Goal: Information Seeking & Learning: Find contact information

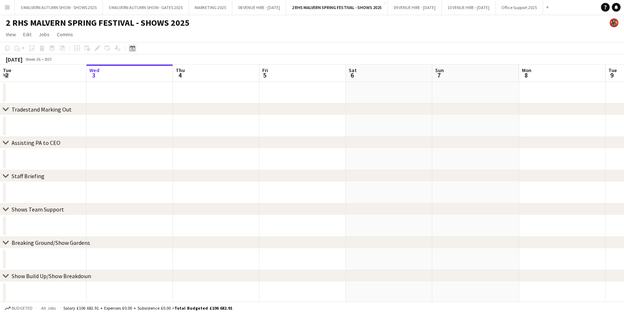
click at [130, 47] on icon "Date picker" at bounding box center [133, 48] width 6 height 6
click at [264, 40] on app-page-menu "View Day view expanded Day view collapsed Month view Date picker Jump to [DATE]…" at bounding box center [312, 35] width 624 height 14
click at [442, 8] on button "09 VENUE HIRE - SEPTEMBER 2025 Close" at bounding box center [415, 7] width 54 height 14
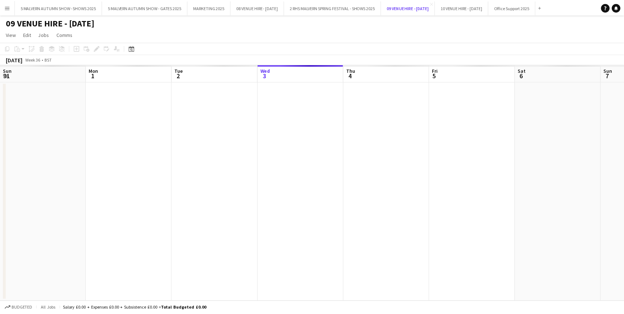
scroll to position [0, 173]
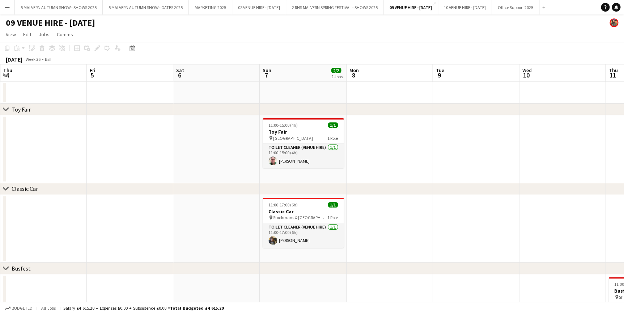
drag, startPoint x: 308, startPoint y: 68, endPoint x: 123, endPoint y: 71, distance: 184.6
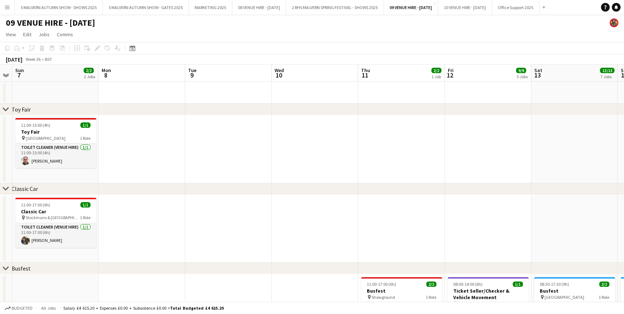
scroll to position [0, 275]
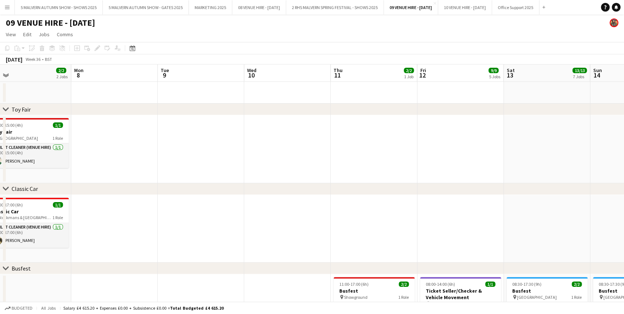
drag, startPoint x: 440, startPoint y: 72, endPoint x: 177, endPoint y: 77, distance: 263.1
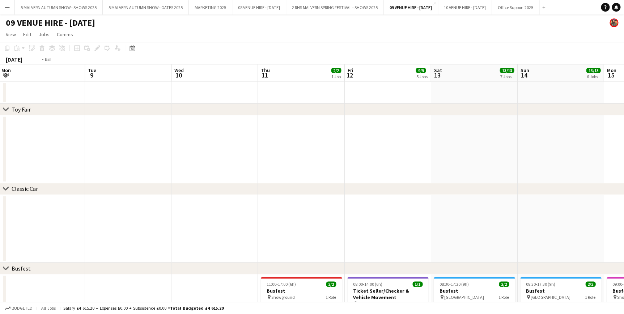
scroll to position [0, 203]
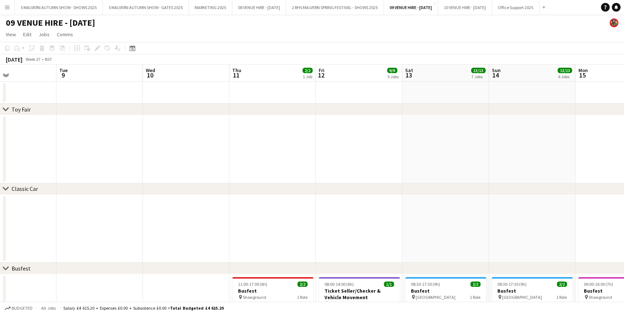
drag, startPoint x: 292, startPoint y: 72, endPoint x: 143, endPoint y: 64, distance: 149.3
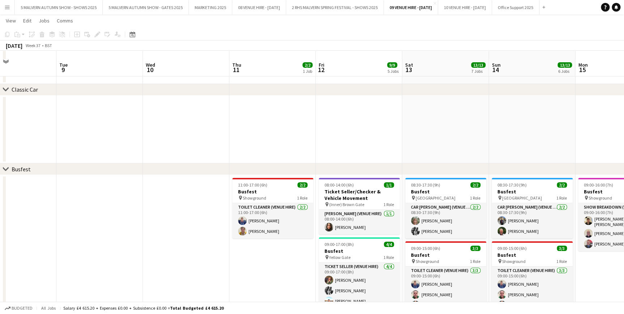
scroll to position [131, 0]
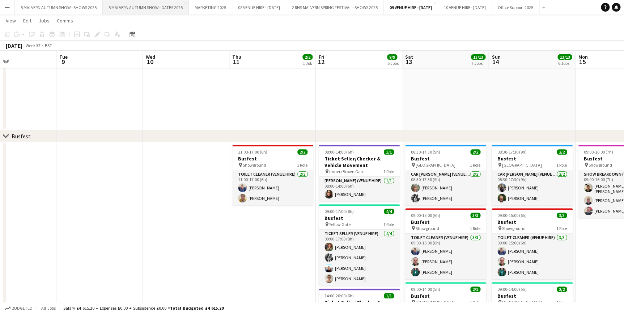
click at [149, 6] on button "5 MALVERN AUTUMN SHOW - GATES 2025 Close" at bounding box center [146, 7] width 86 height 14
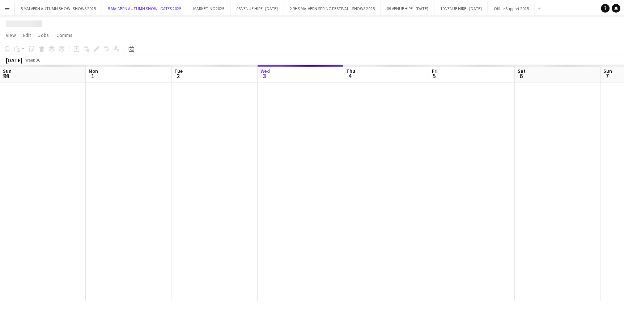
scroll to position [0, 173]
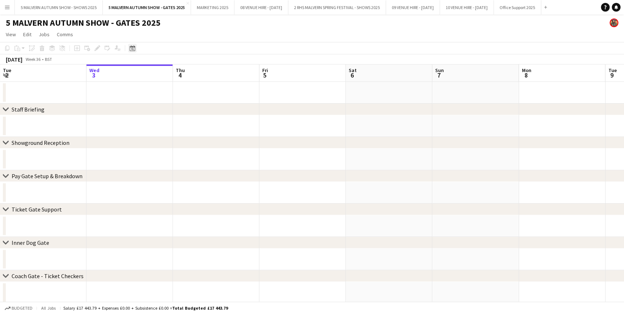
click at [130, 47] on icon "Date picker" at bounding box center [133, 48] width 6 height 6
click at [167, 139] on button "26" at bounding box center [171, 138] width 9 height 9
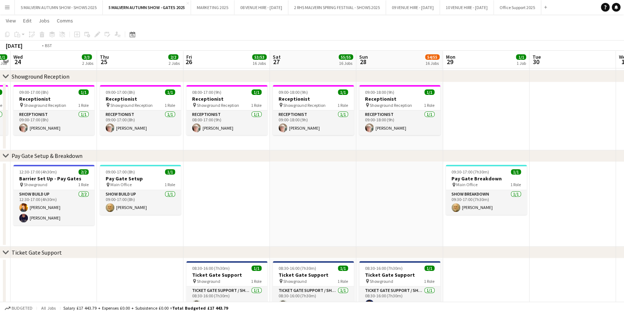
scroll to position [0, 176]
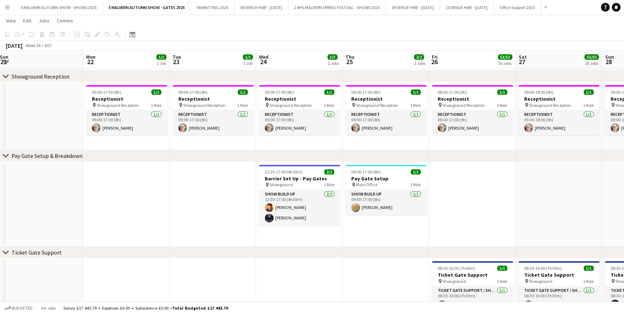
drag, startPoint x: 71, startPoint y: 62, endPoint x: 316, endPoint y: 67, distance: 245.7
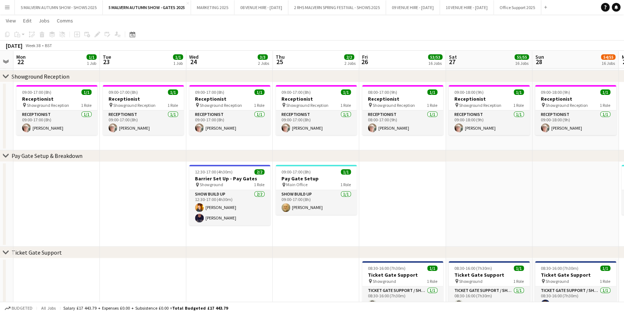
drag, startPoint x: 123, startPoint y: 58, endPoint x: 53, endPoint y: 58, distance: 70.2
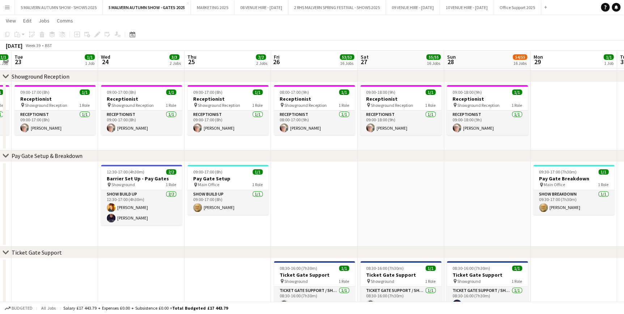
drag, startPoint x: 490, startPoint y: 56, endPoint x: 402, endPoint y: 68, distance: 89.2
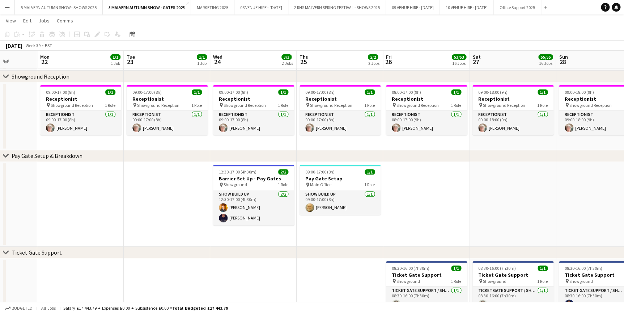
scroll to position [0, 181]
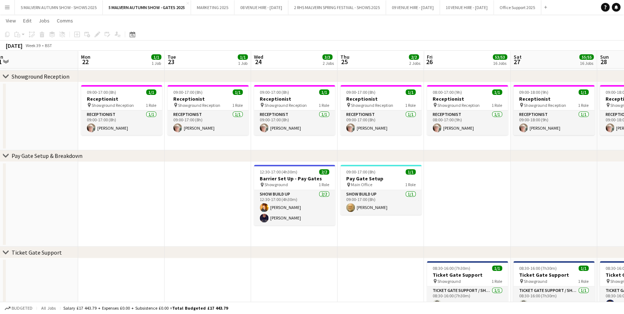
drag, startPoint x: 304, startPoint y: 56, endPoint x: 457, endPoint y: 66, distance: 153.3
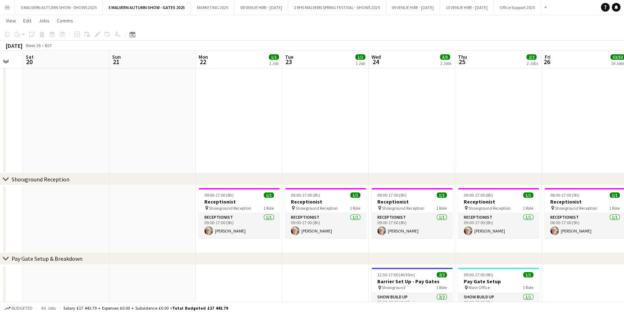
drag, startPoint x: 273, startPoint y: 59, endPoint x: 391, endPoint y: 78, distance: 119.0
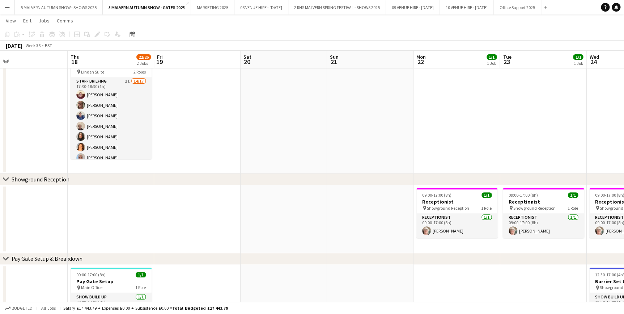
drag, startPoint x: 229, startPoint y: 54, endPoint x: 426, endPoint y: 76, distance: 198.4
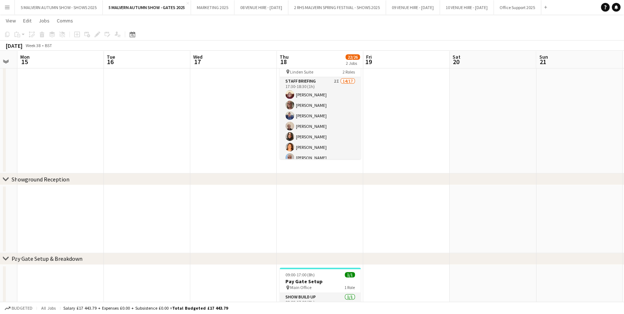
scroll to position [0, 223]
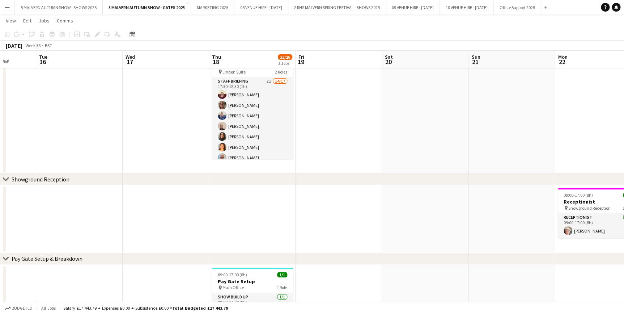
drag, startPoint x: 252, startPoint y: 56, endPoint x: 401, endPoint y: 73, distance: 149.3
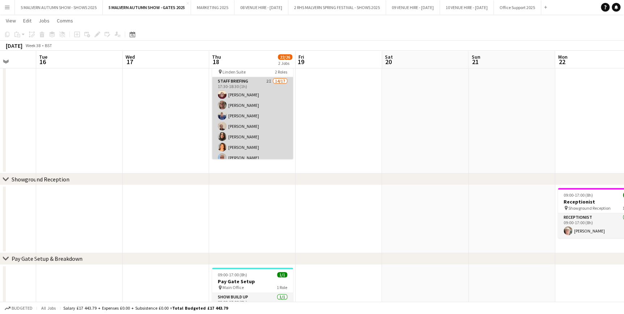
click at [253, 83] on app-card-role "Staff Briefing 2I 14/17 17:30-18:30 (1h) Denise Preston Diana Smith Sharon Tayl…" at bounding box center [252, 173] width 81 height 192
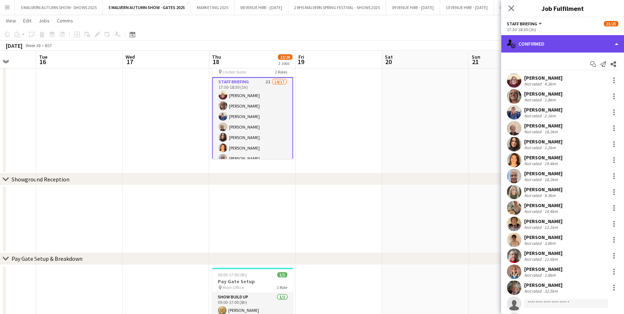
click at [545, 43] on div "single-neutral-actions-check-2 Confirmed" at bounding box center [562, 43] width 123 height 17
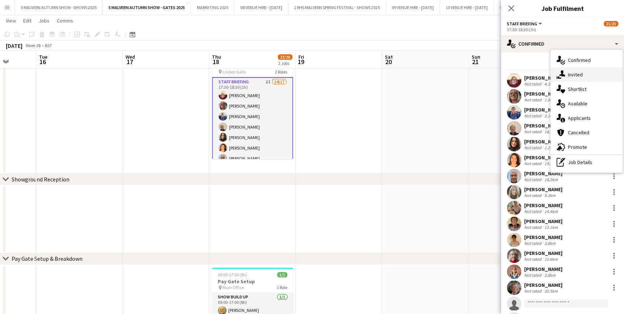
click at [598, 71] on div "single-neutral-actions-share-1 Invited" at bounding box center [587, 74] width 72 height 14
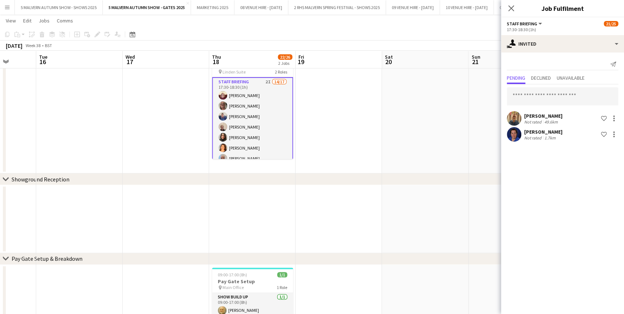
click at [314, 101] on app-date-cell at bounding box center [339, 111] width 86 height 124
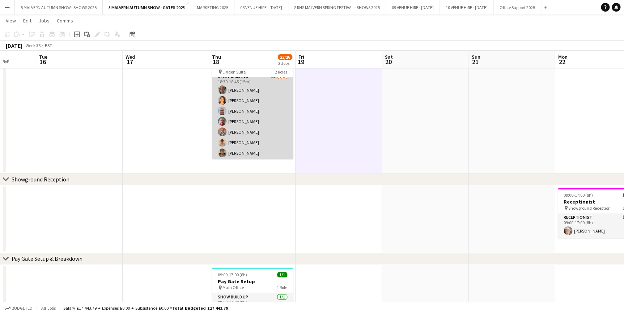
click at [263, 87] on app-card-role "Staff Briefing 1I 7/8 18:30-18:45 (15m) Diana Smith Karen Hallett Terry Barrett…" at bounding box center [252, 121] width 81 height 98
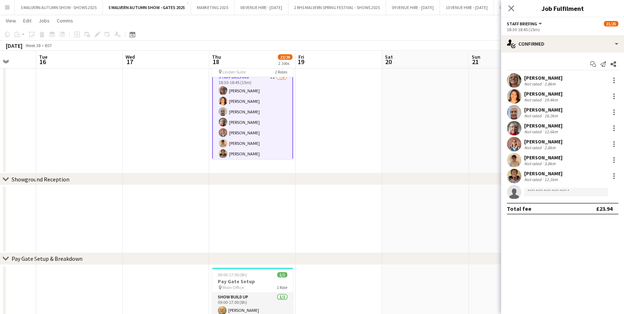
scroll to position [198, 0]
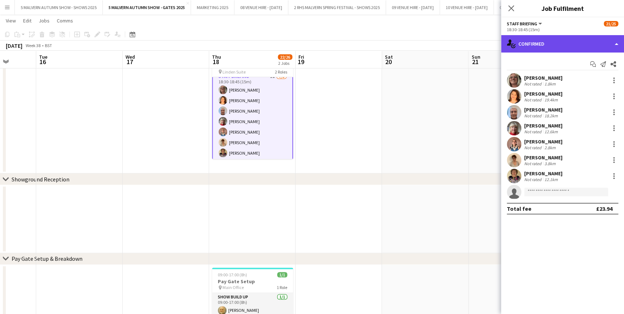
click at [546, 43] on div "single-neutral-actions-check-2 Confirmed" at bounding box center [562, 43] width 123 height 17
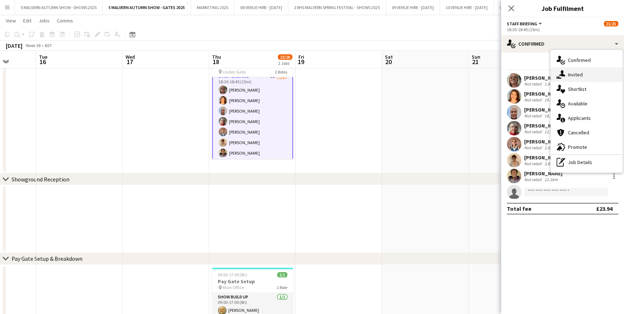
click at [569, 79] on div "single-neutral-actions-share-1 Invited" at bounding box center [587, 74] width 72 height 14
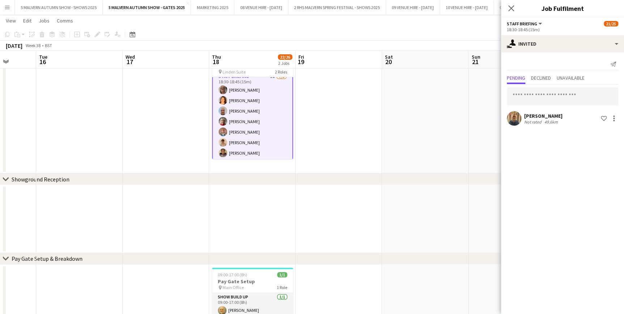
click at [358, 124] on app-date-cell at bounding box center [339, 111] width 86 height 124
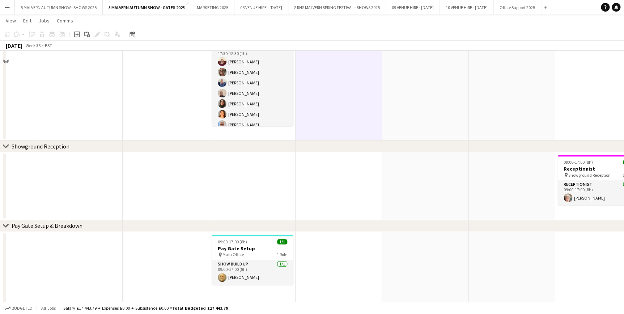
scroll to position [0, 0]
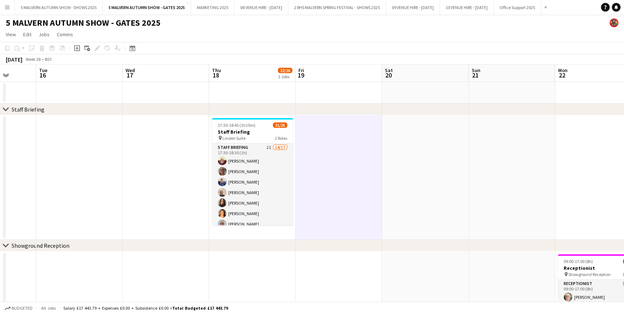
drag, startPoint x: 340, startPoint y: 79, endPoint x: 316, endPoint y: 86, distance: 25.4
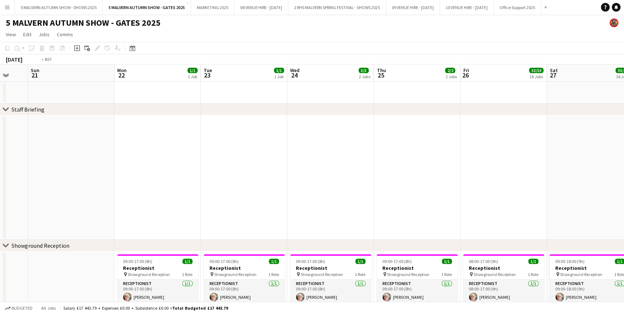
scroll to position [0, 271]
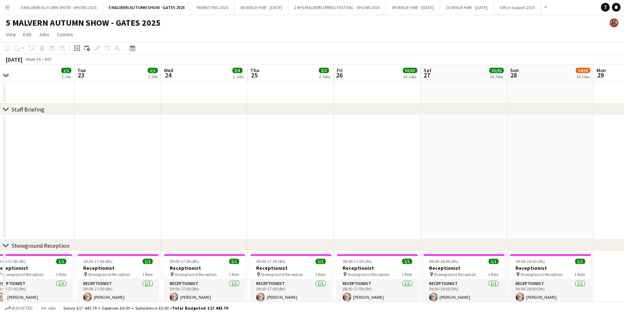
drag, startPoint x: 310, startPoint y: 69, endPoint x: 50, endPoint y: 86, distance: 260.0
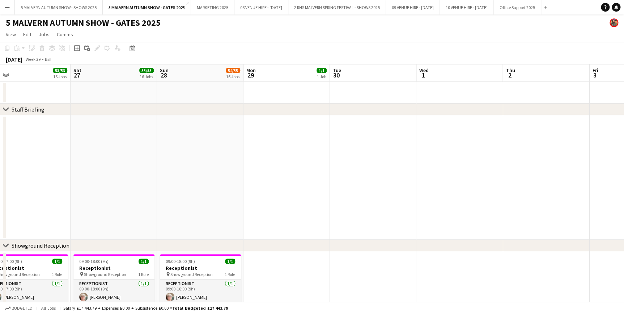
scroll to position [0, 185]
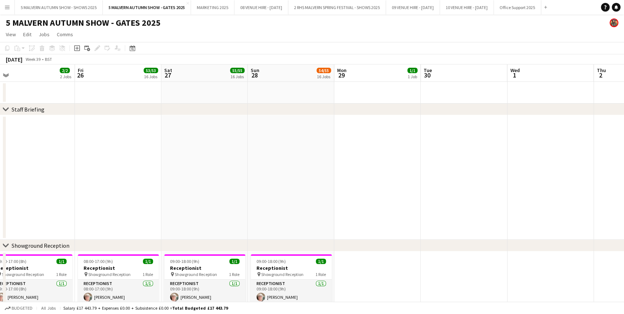
drag, startPoint x: 443, startPoint y: 72, endPoint x: 184, endPoint y: 77, distance: 258.7
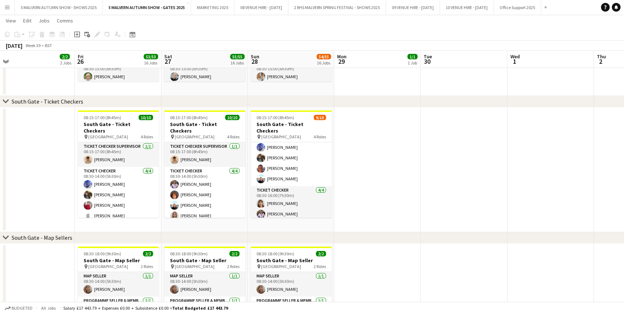
scroll to position [79, 0]
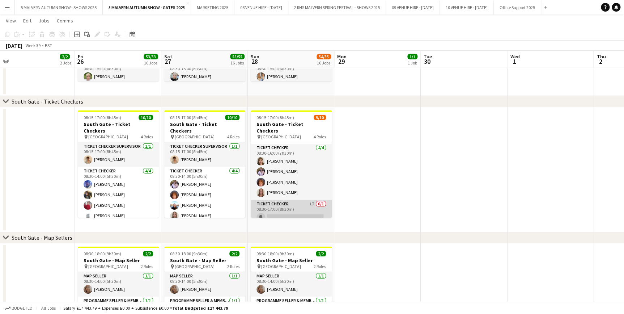
click at [298, 200] on app-card-role "Ticket Checker 1I 0/1 08:30-17:00 (8h30m) single-neutral-actions" at bounding box center [291, 212] width 81 height 25
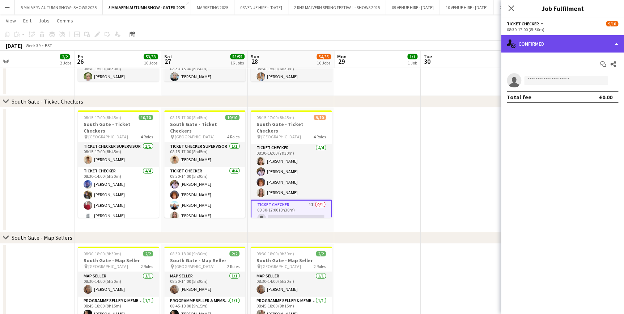
click at [548, 43] on div "single-neutral-actions-check-2 Confirmed" at bounding box center [562, 43] width 123 height 17
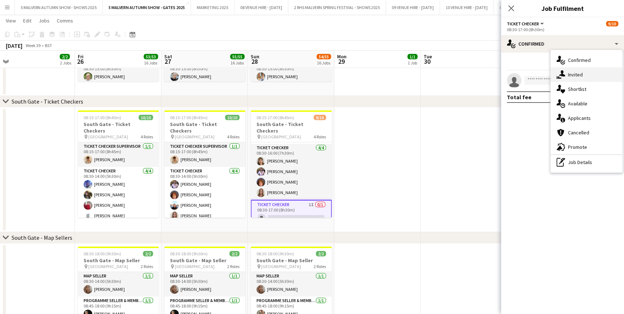
click at [569, 78] on div "single-neutral-actions-share-1 Invited" at bounding box center [587, 74] width 72 height 14
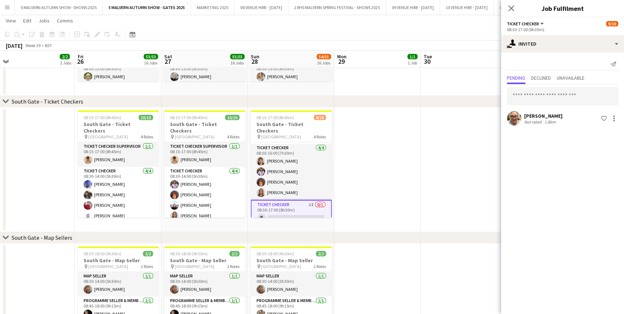
click at [437, 140] on app-date-cell at bounding box center [464, 169] width 86 height 124
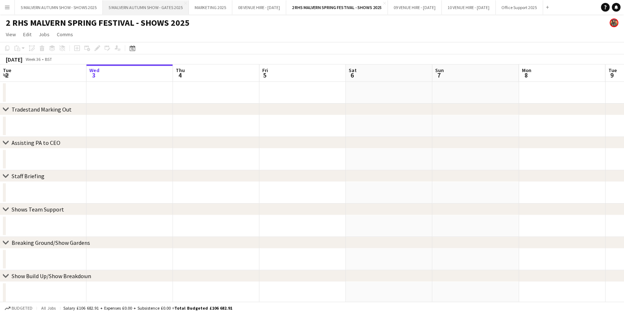
click at [173, 8] on button "5 MALVERN AUTUMN SHOW - GATES 2025 Close" at bounding box center [146, 7] width 86 height 14
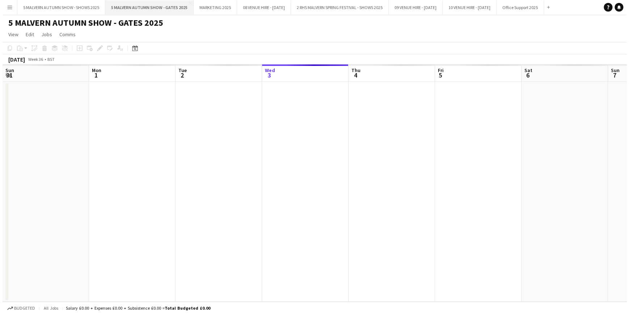
scroll to position [0, 173]
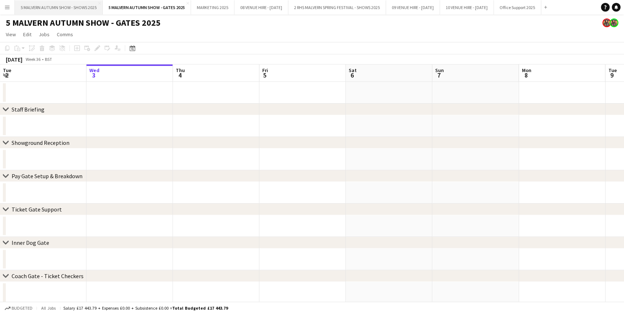
click at [63, 10] on button "5 MALVERN AUTUMN SHOW - SHOWS 2025 Close" at bounding box center [59, 7] width 88 height 14
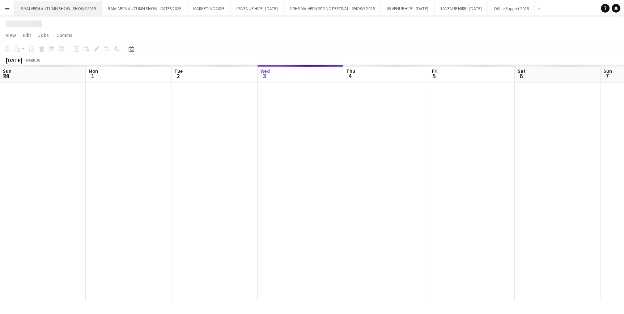
scroll to position [0, 173]
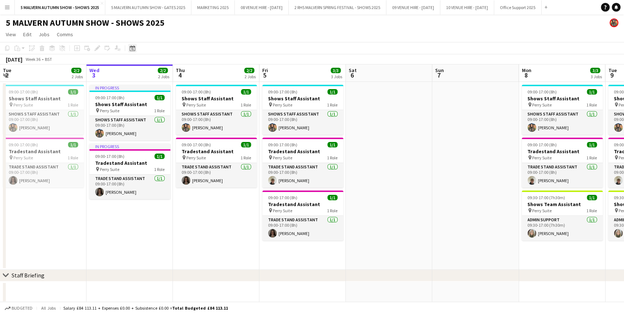
click at [132, 47] on icon "Date picker" at bounding box center [133, 48] width 6 height 6
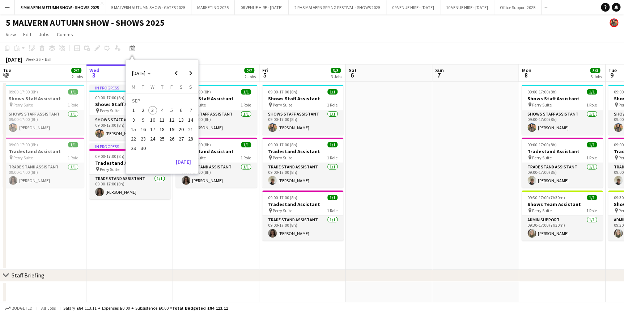
click at [169, 137] on span "26" at bounding box center [172, 138] width 9 height 9
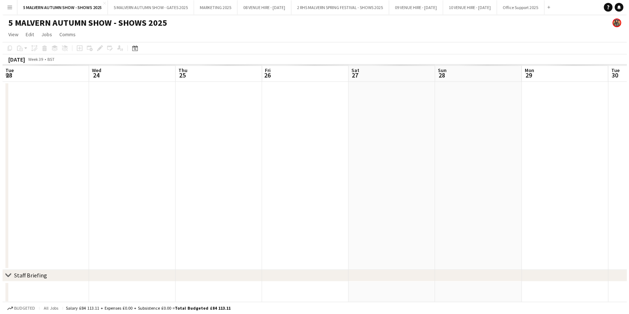
scroll to position [0, 249]
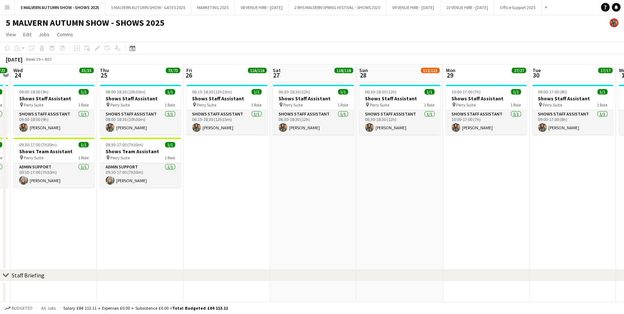
click at [5, 10] on button "Menu" at bounding box center [7, 7] width 14 height 14
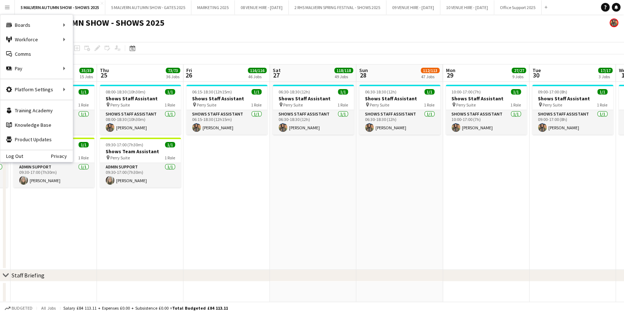
click at [250, 32] on app-page-menu "View Day view expanded Day view collapsed Month view Date picker Jump to [DATE]…" at bounding box center [312, 35] width 624 height 14
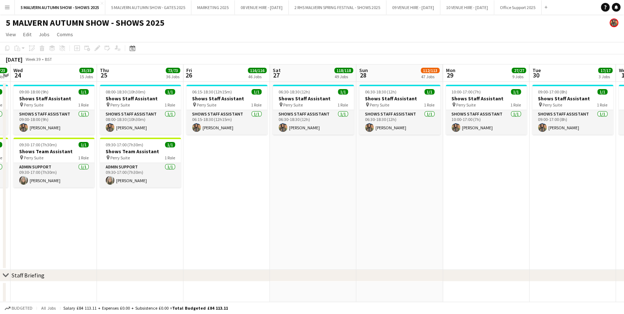
click at [7, 10] on app-icon "Menu" at bounding box center [7, 7] width 6 height 6
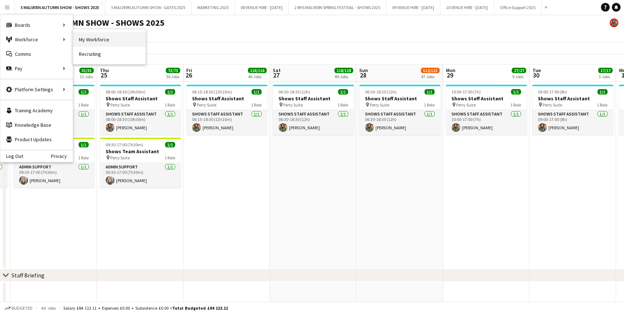
click at [92, 37] on link "My Workforce" at bounding box center [109, 39] width 72 height 14
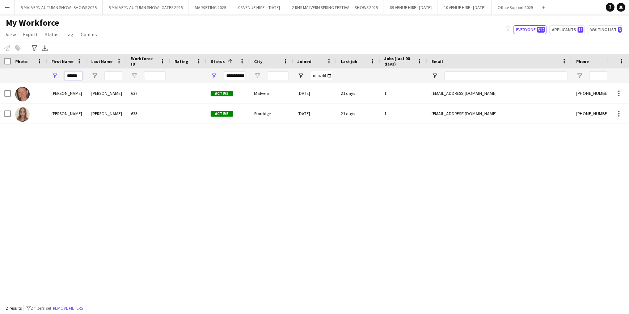
click at [79, 77] on input "******" at bounding box center [73, 75] width 18 height 9
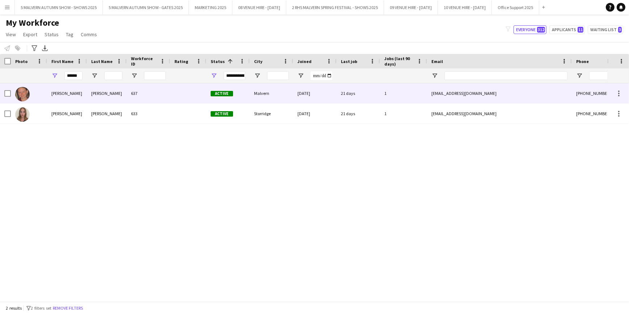
click at [350, 98] on div "21 days" at bounding box center [357, 93] width 43 height 20
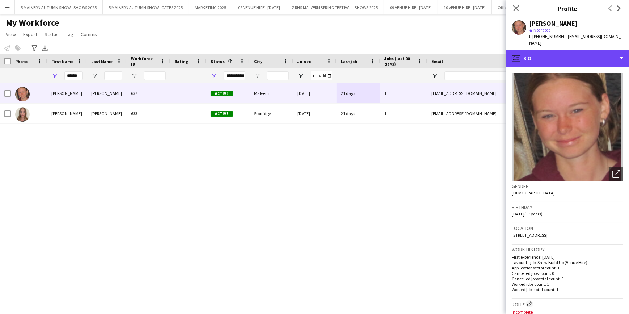
drag, startPoint x: 550, startPoint y: 47, endPoint x: 544, endPoint y: 69, distance: 22.7
click at [549, 50] on div "profile Bio" at bounding box center [567, 58] width 123 height 17
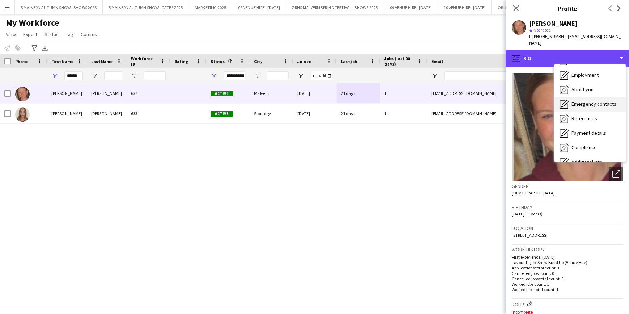
scroll to position [68, 0]
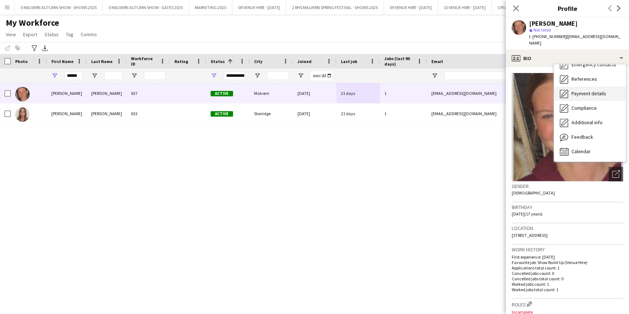
click at [598, 90] on span "Payment details" at bounding box center [588, 93] width 35 height 7
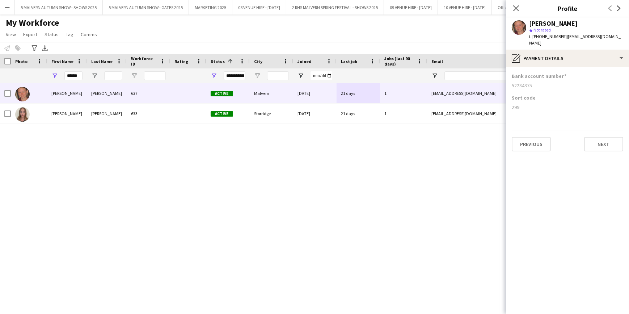
click at [418, 191] on div "[PERSON_NAME] 637 Active Malvern [DATE] 21 days 1 [EMAIL_ADDRESS][DOMAIN_NAME] …" at bounding box center [303, 189] width 607 height 213
click at [81, 79] on input "******" at bounding box center [73, 75] width 18 height 9
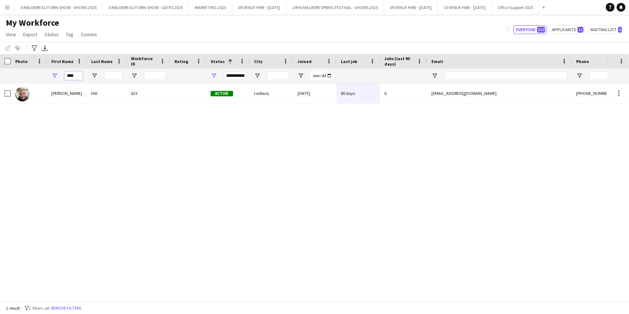
type input "****"
click at [70, 78] on input "****" at bounding box center [73, 75] width 18 height 9
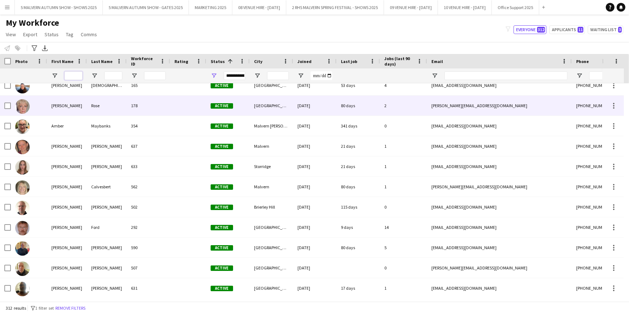
scroll to position [0, 0]
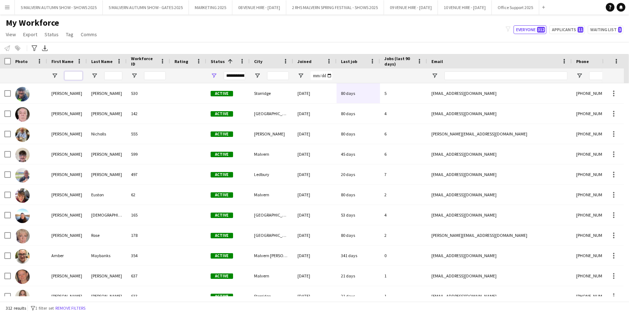
click at [69, 76] on input "First Name Filter Input" at bounding box center [73, 75] width 18 height 9
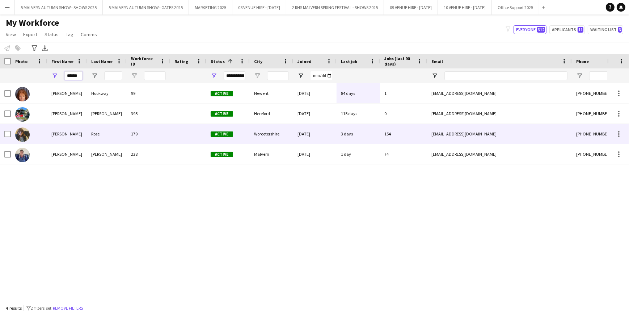
type input "******"
drag, startPoint x: 478, startPoint y: 135, endPoint x: 446, endPoint y: 132, distance: 32.0
click at [446, 132] on div "[EMAIL_ADDRESS][DOMAIN_NAME]" at bounding box center [499, 134] width 145 height 20
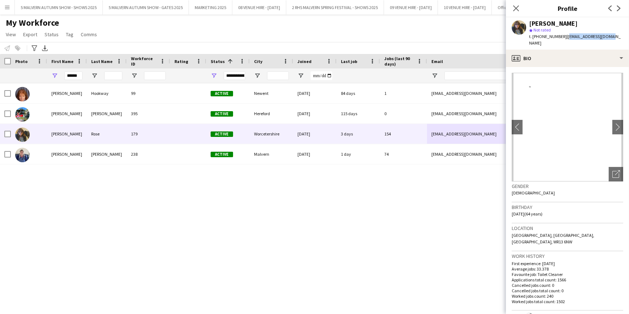
drag, startPoint x: 615, startPoint y: 40, endPoint x: 564, endPoint y: 37, distance: 51.4
click at [564, 37] on app-profile-header "[PERSON_NAME] star Not rated t. [PHONE_NUMBER] | [EMAIL_ADDRESS][DOMAIN_NAME]" at bounding box center [567, 33] width 123 height 32
copy span "[EMAIL_ADDRESS][DOMAIN_NAME]"
click at [517, 12] on app-icon "Close pop-in" at bounding box center [516, 8] width 10 height 10
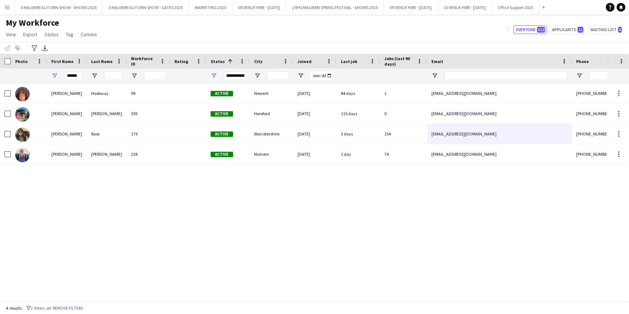
click at [420, 270] on div "[PERSON_NAME] 99 Active Newent [DATE] 84 days 1 [EMAIL_ADDRESS][DOMAIN_NAME] [P…" at bounding box center [303, 189] width 607 height 213
click at [67, 3] on button "5 MALVERN AUTUMN SHOW - SHOWS 2025 Close" at bounding box center [59, 7] width 88 height 14
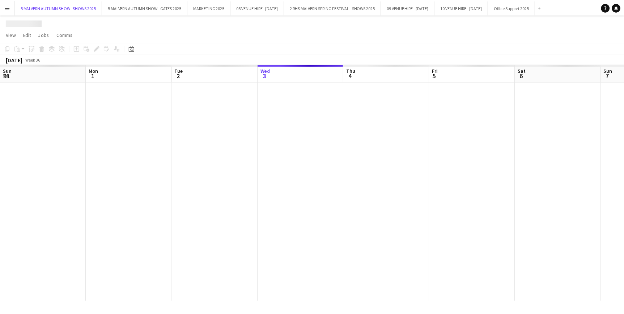
scroll to position [0, 173]
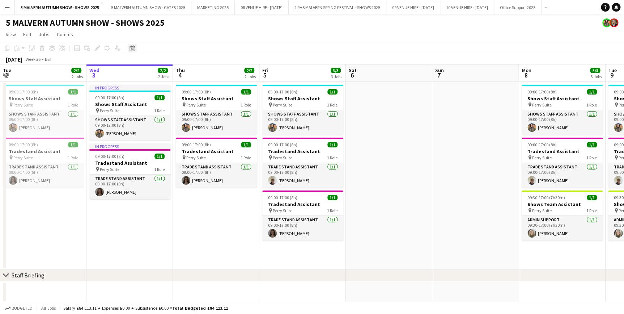
click at [134, 45] on icon "Date picker" at bounding box center [133, 48] width 6 height 6
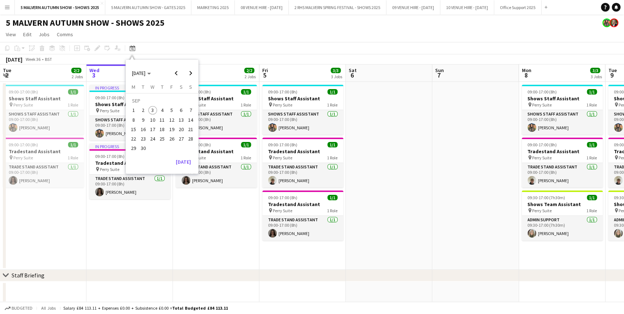
click at [163, 131] on span "18" at bounding box center [162, 129] width 9 height 9
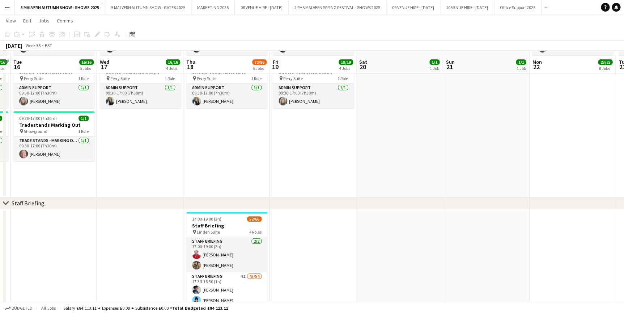
scroll to position [230, 0]
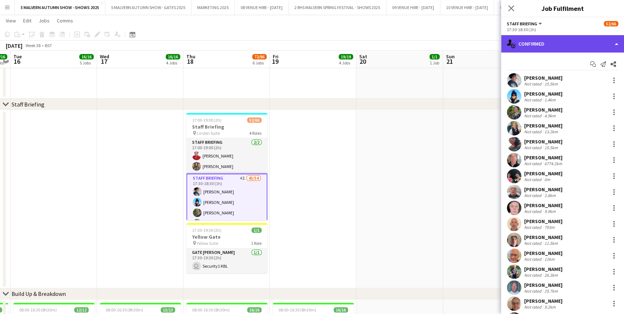
click at [523, 49] on div "single-neutral-actions-check-2 Confirmed" at bounding box center [562, 43] width 123 height 17
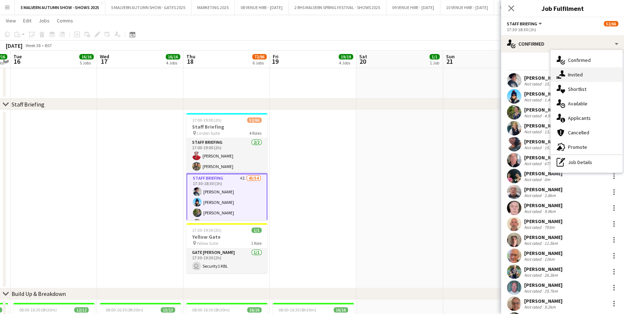
click at [581, 75] on span "Invited" at bounding box center [575, 74] width 15 height 7
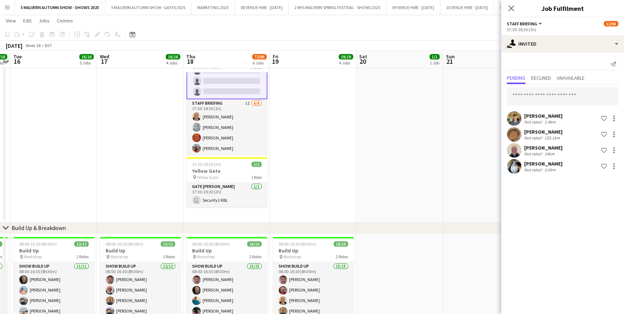
scroll to position [569, 0]
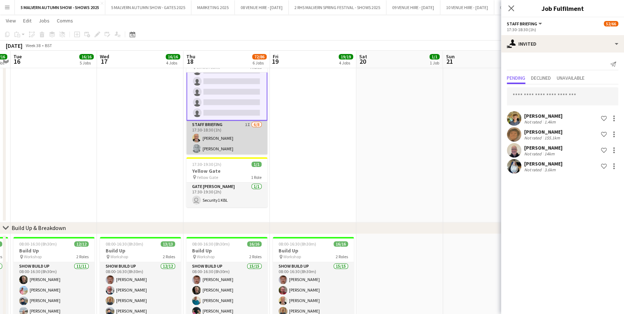
click at [224, 131] on app-card-role "Staff Briefing 1I [DATE] 17:30-18:30 (1h) [PERSON_NAME] [PERSON_NAME] [PERSON_N…" at bounding box center [226, 169] width 81 height 98
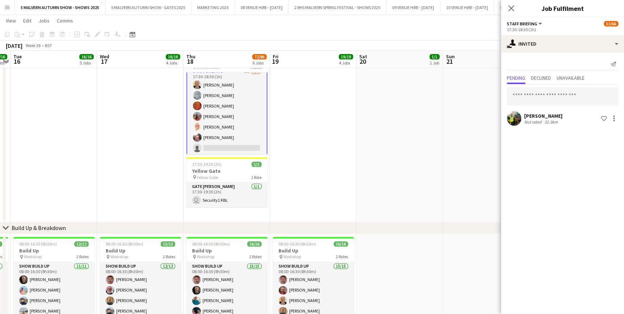
scroll to position [667, 0]
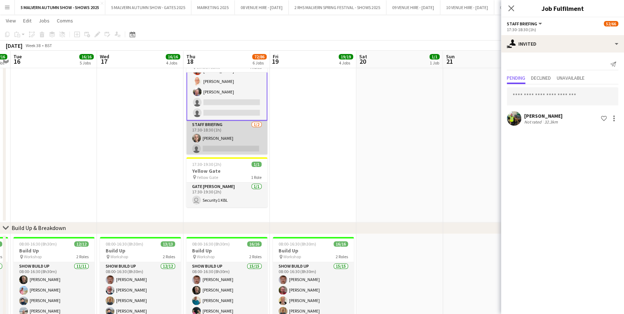
click at [235, 133] on app-card-role "Staff Briefing [DATE] 17:30-18:30 (1h) [PERSON_NAME] single-neutral-actions" at bounding box center [226, 137] width 81 height 35
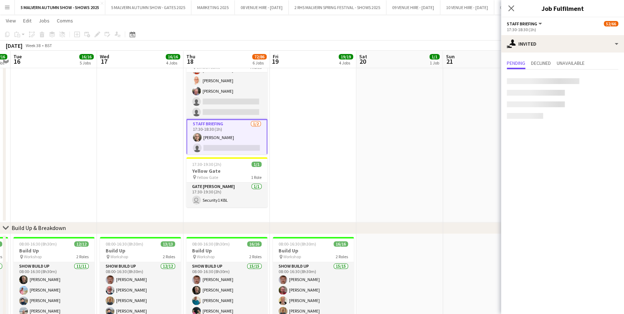
scroll to position [666, 0]
click at [532, 61] on span "Declined" at bounding box center [541, 62] width 20 height 5
click at [314, 106] on app-date-cell at bounding box center [313, 133] width 86 height 178
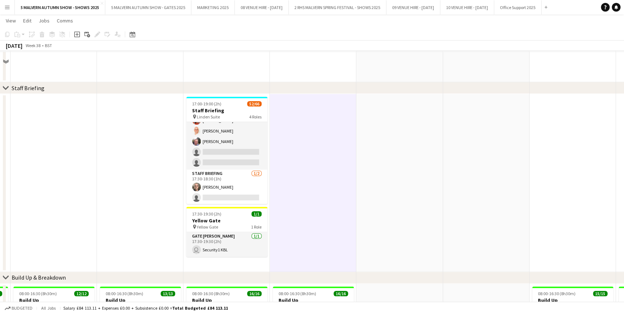
scroll to position [263, 0]
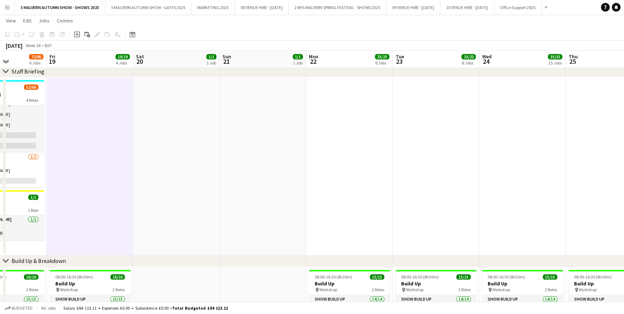
drag, startPoint x: 425, startPoint y: 60, endPoint x: 210, endPoint y: 82, distance: 216.0
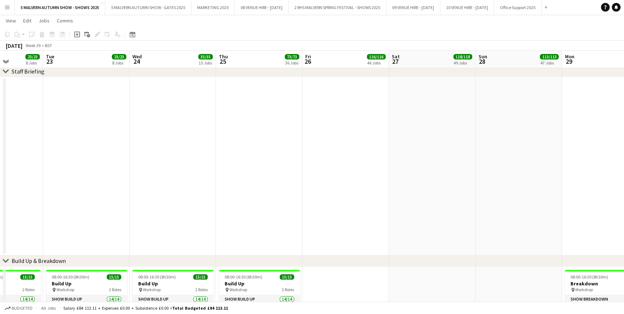
scroll to position [0, 217]
drag, startPoint x: 328, startPoint y: 58, endPoint x: 32, endPoint y: 69, distance: 296.2
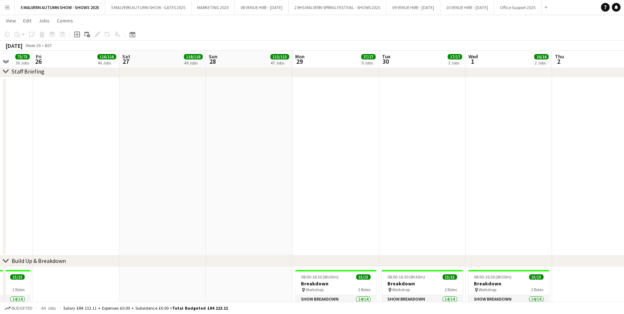
drag, startPoint x: 328, startPoint y: 61, endPoint x: 218, endPoint y: 78, distance: 111.2
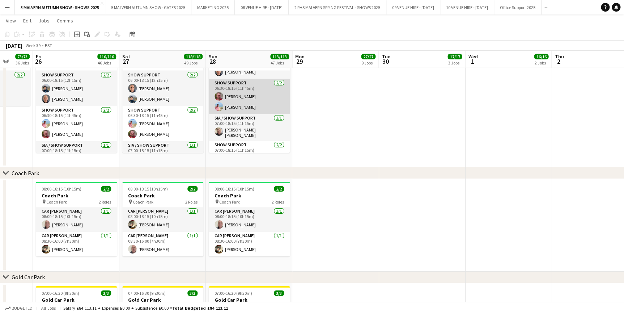
scroll to position [23, 0]
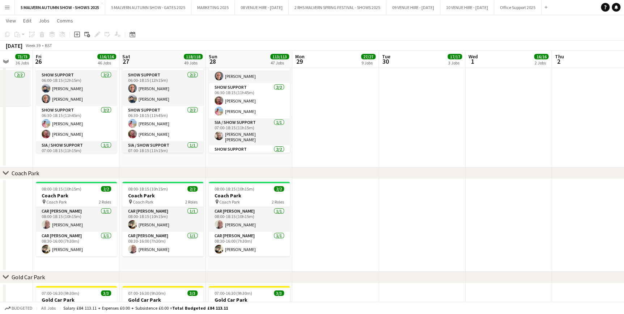
click at [9, 9] on app-icon "Menu" at bounding box center [7, 7] width 6 height 6
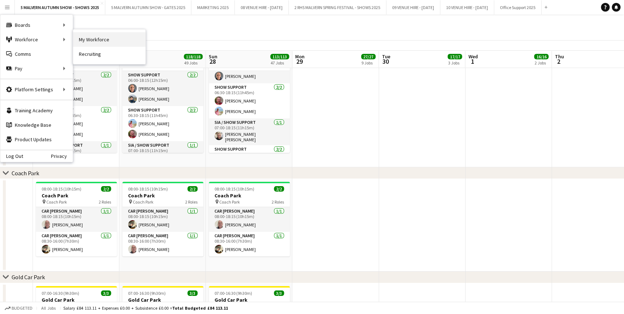
click at [89, 37] on link "My Workforce" at bounding box center [109, 39] width 72 height 14
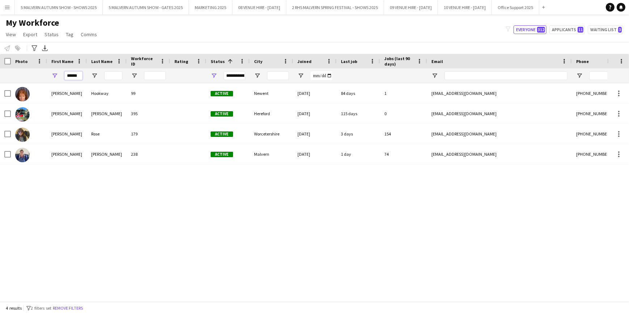
click at [75, 75] on input "******" at bounding box center [73, 75] width 18 height 9
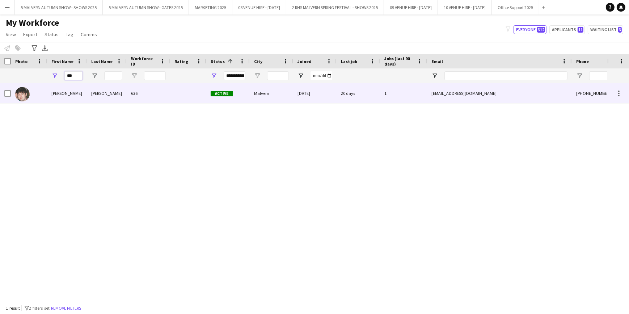
type input "***"
click at [89, 94] on div "[PERSON_NAME]" at bounding box center [107, 93] width 40 height 20
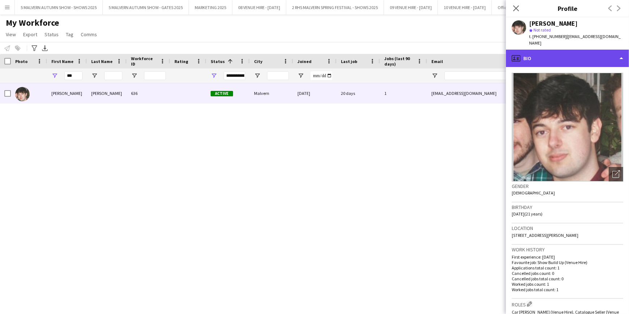
click at [529, 55] on div "profile Bio" at bounding box center [567, 58] width 123 height 17
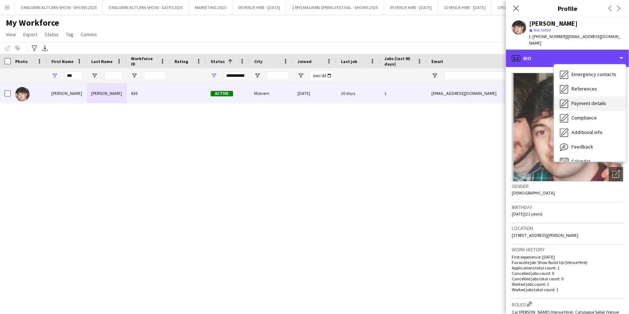
scroll to position [68, 0]
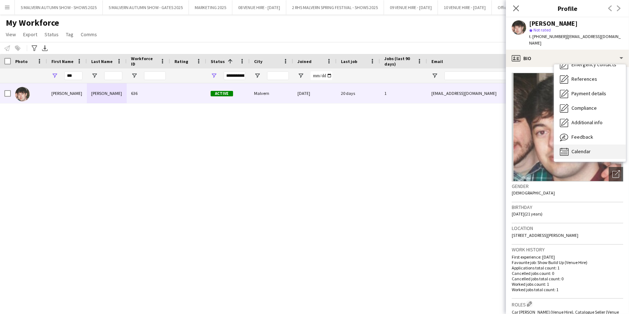
click at [593, 144] on div "Calendar Calendar" at bounding box center [590, 151] width 72 height 14
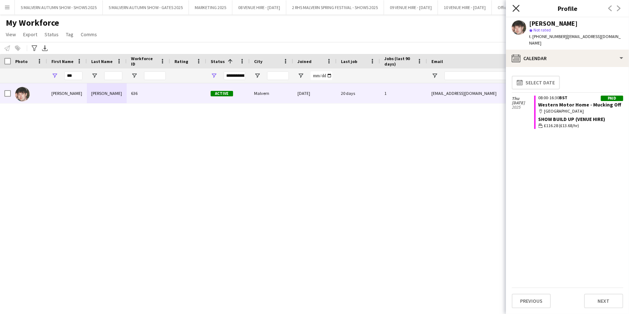
click at [516, 7] on icon "Close pop-in" at bounding box center [515, 8] width 7 height 7
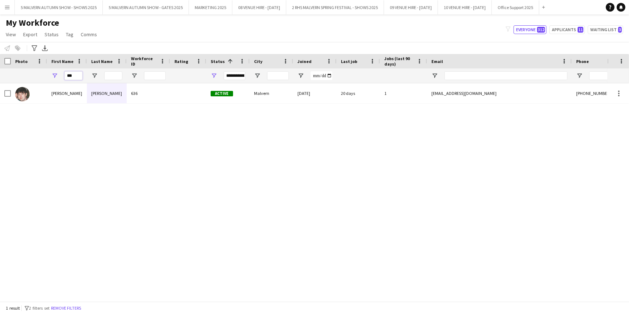
click at [69, 77] on input "***" at bounding box center [73, 75] width 18 height 9
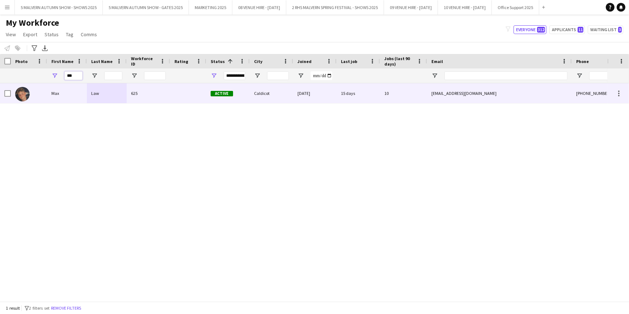
type input "***"
click at [505, 96] on div "[EMAIL_ADDRESS][DOMAIN_NAME]" at bounding box center [499, 93] width 145 height 20
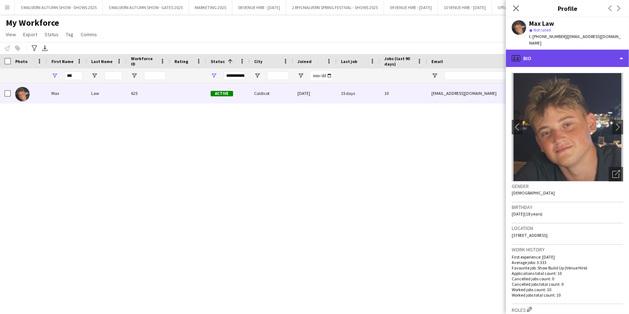
click at [606, 51] on div "profile Bio" at bounding box center [567, 58] width 123 height 17
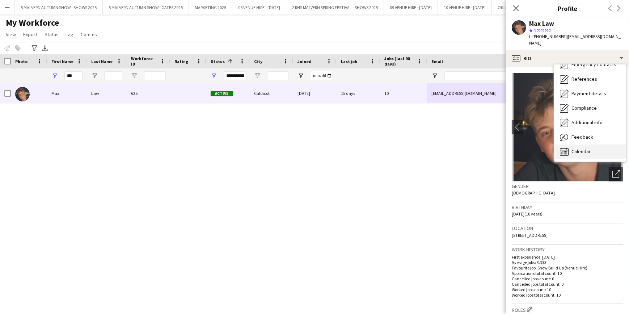
click at [586, 148] on span "Calendar" at bounding box center [580, 151] width 19 height 7
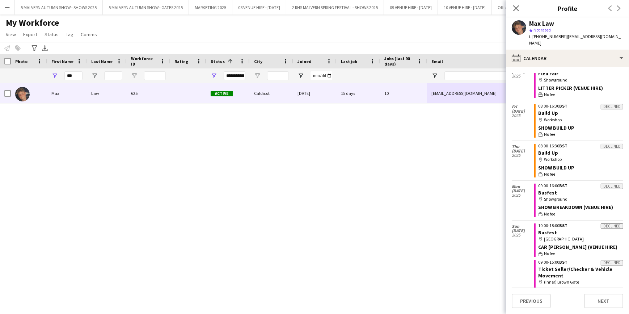
scroll to position [0, 0]
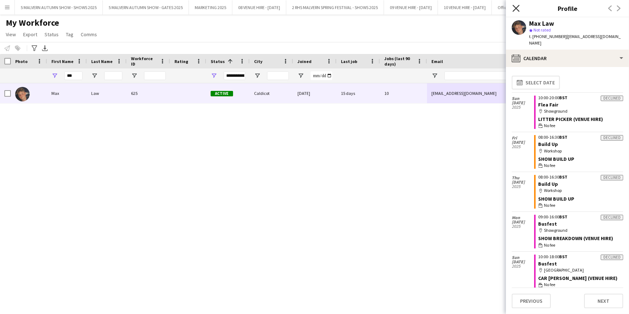
click at [517, 10] on icon at bounding box center [515, 8] width 7 height 7
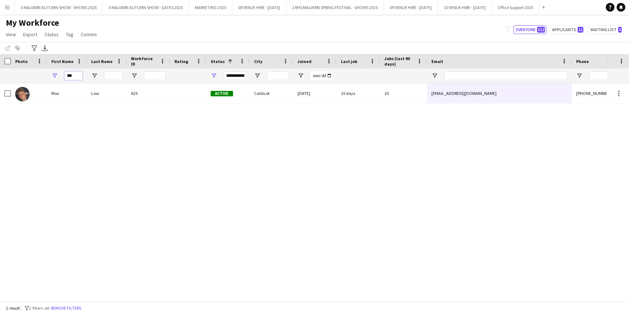
click at [69, 75] on input "***" at bounding box center [73, 75] width 18 height 9
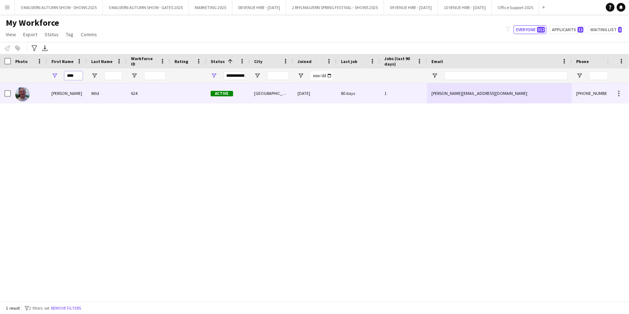
type input "****"
click at [579, 98] on div "[PHONE_NUMBER]" at bounding box center [618, 93] width 93 height 20
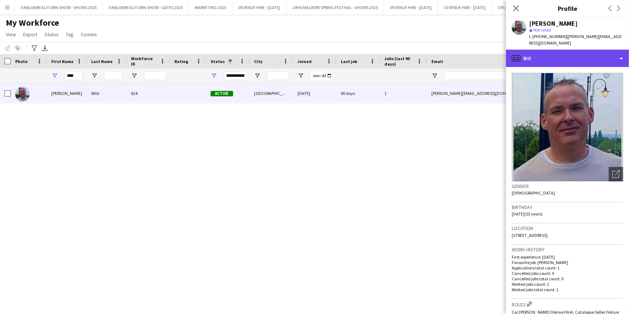
click at [548, 53] on div "profile Bio" at bounding box center [567, 58] width 123 height 17
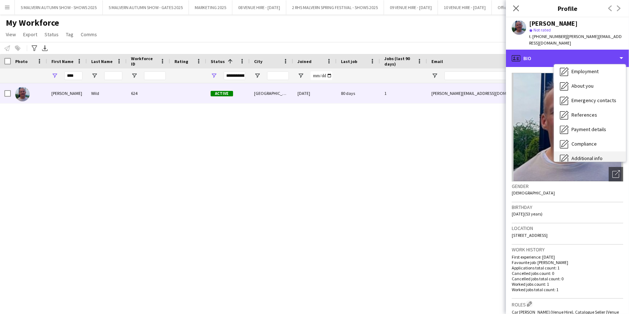
scroll to position [68, 0]
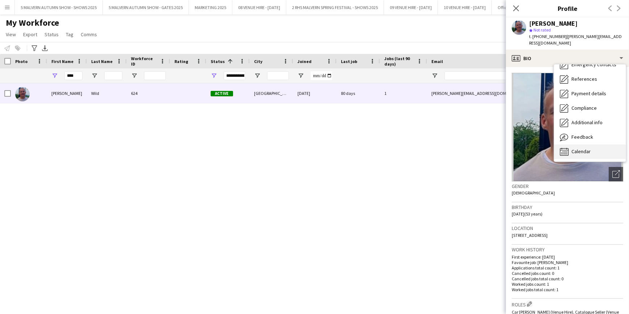
click at [570, 144] on div "Calendar Calendar" at bounding box center [590, 151] width 72 height 14
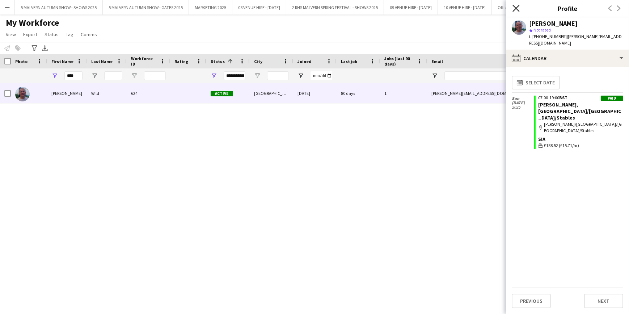
click at [515, 9] on icon at bounding box center [515, 8] width 7 height 7
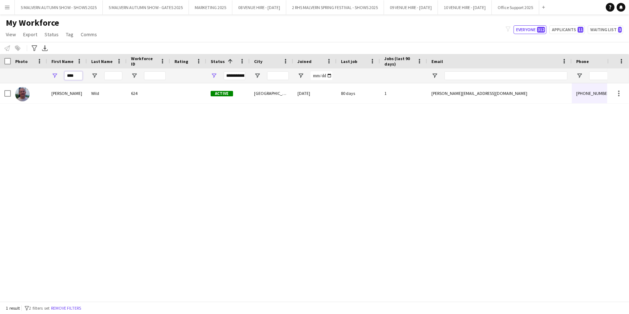
click at [69, 76] on input "****" at bounding box center [73, 75] width 18 height 9
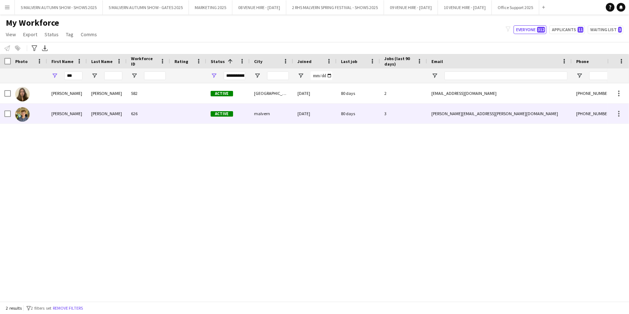
click at [443, 119] on div "[PERSON_NAME][EMAIL_ADDRESS][PERSON_NAME][DOMAIN_NAME]" at bounding box center [499, 113] width 145 height 20
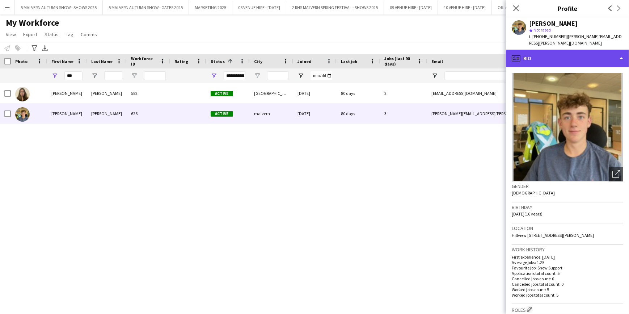
click at [555, 50] on div "profile Bio" at bounding box center [567, 58] width 123 height 17
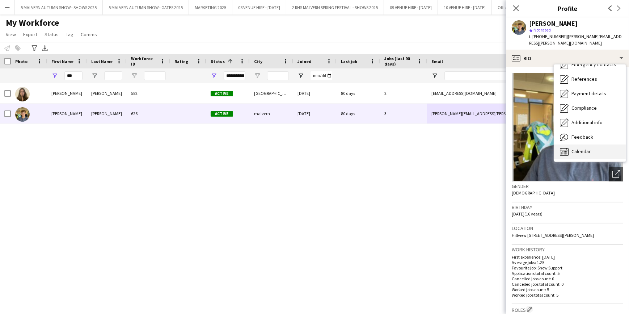
click at [580, 148] on span "Calendar" at bounding box center [580, 151] width 19 height 7
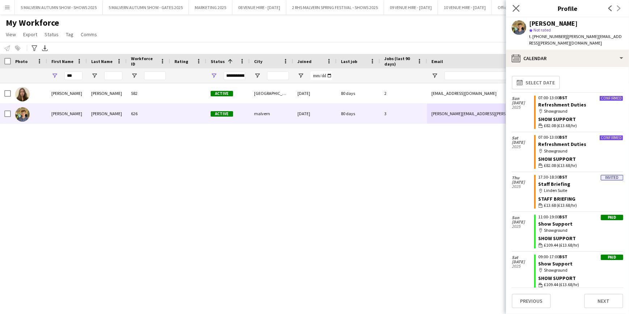
click at [511, 7] on app-icon "Close pop-in" at bounding box center [516, 8] width 10 height 10
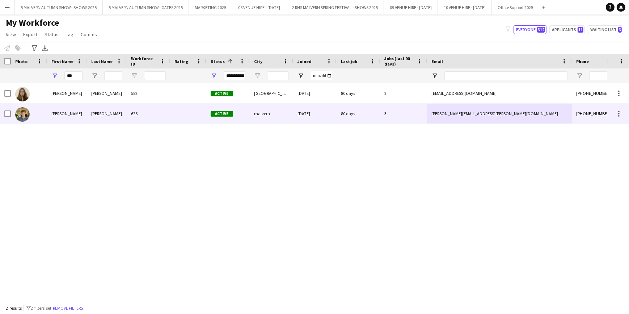
click at [411, 117] on div "3" at bounding box center [403, 113] width 47 height 20
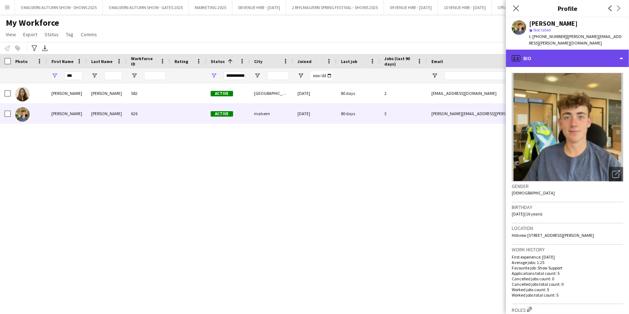
click at [526, 53] on div "profile Bio" at bounding box center [567, 58] width 123 height 17
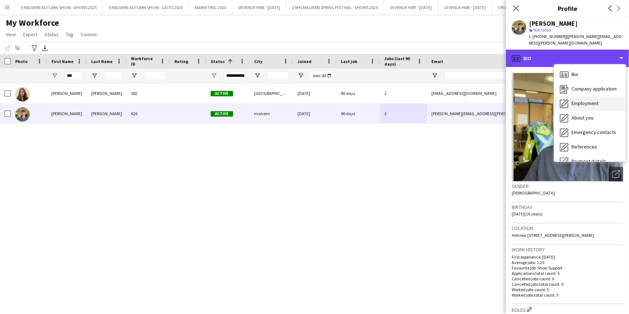
scroll to position [33, 0]
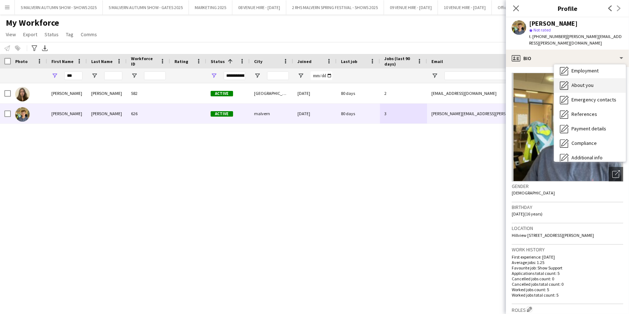
click at [585, 82] on div "About you About you" at bounding box center [590, 85] width 72 height 14
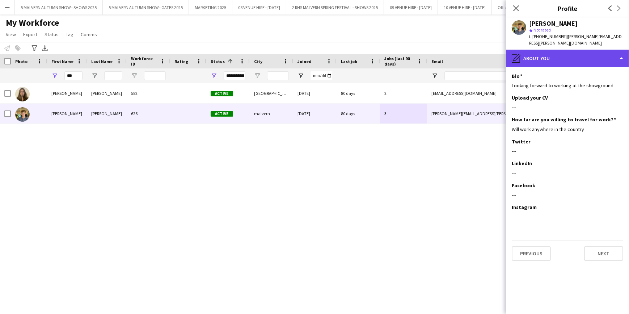
click at [573, 50] on div "pencil4 About you" at bounding box center [567, 58] width 123 height 17
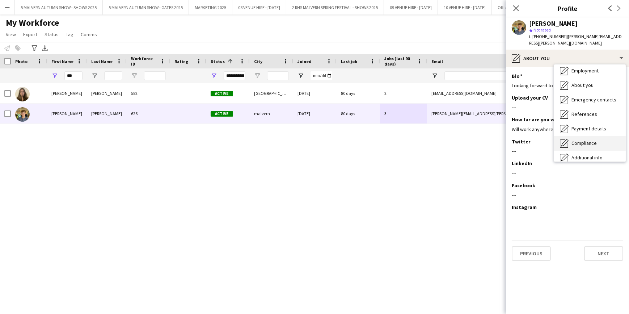
click at [590, 136] on div "Compliance Compliance" at bounding box center [590, 143] width 72 height 14
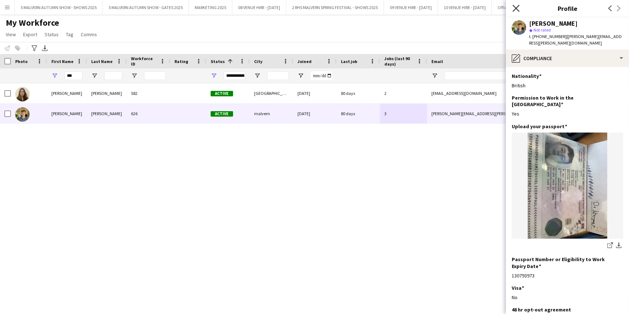
click at [518, 8] on icon "Close pop-in" at bounding box center [515, 8] width 7 height 7
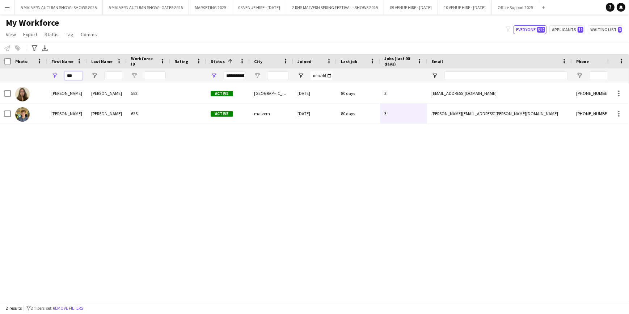
click at [76, 75] on input "***" at bounding box center [73, 75] width 18 height 9
click at [83, 171] on div "[PERSON_NAME] 582 Active [GEOGRAPHIC_DATA] [DATE] 80 days 2 [EMAIL_ADDRESS][DOM…" at bounding box center [303, 189] width 607 height 213
click at [77, 79] on input "***" at bounding box center [73, 75] width 18 height 9
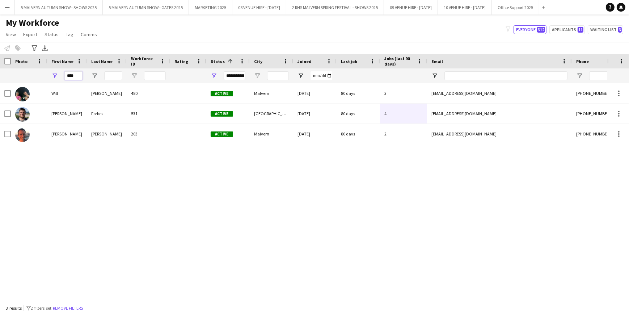
type input "****"
click at [0, 282] on html "Menu Boards Boards Boards All jobs Status Workforce Workforce My Workforce Recr…" at bounding box center [314, 157] width 629 height 314
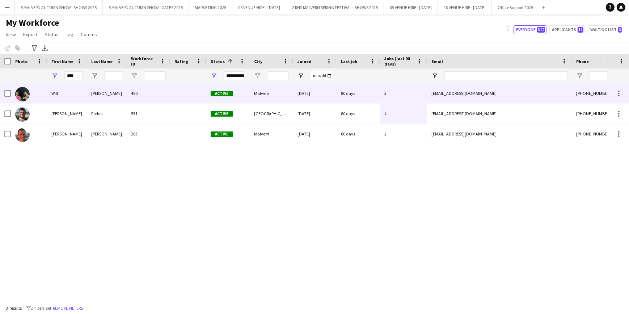
click at [113, 96] on div "[PERSON_NAME]" at bounding box center [107, 93] width 40 height 20
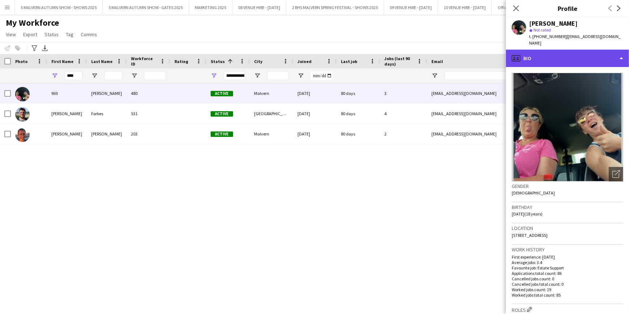
click at [581, 50] on div "profile Bio" at bounding box center [567, 58] width 123 height 17
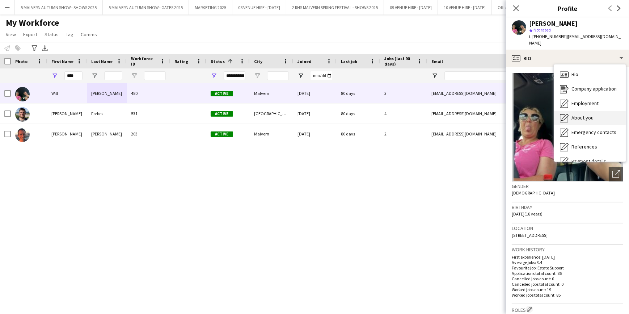
click at [581, 111] on div "About you About you" at bounding box center [590, 118] width 72 height 14
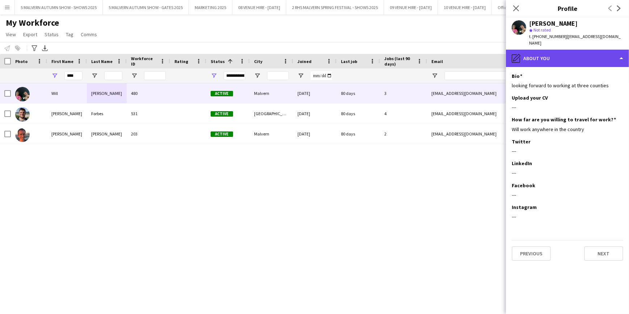
click at [588, 52] on div "pencil4 About you" at bounding box center [567, 58] width 123 height 17
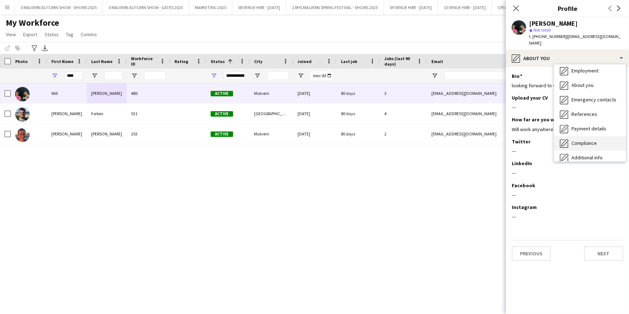
click at [601, 137] on div "Compliance Compliance" at bounding box center [590, 143] width 72 height 14
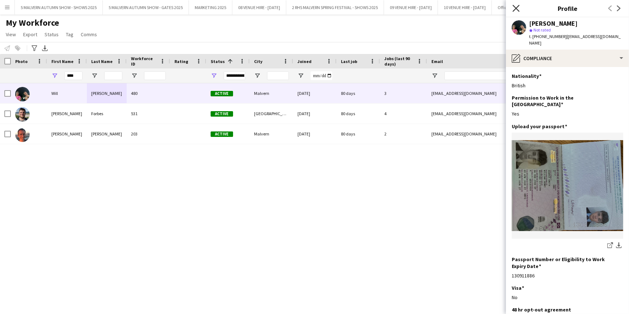
click at [518, 10] on icon at bounding box center [515, 8] width 7 height 7
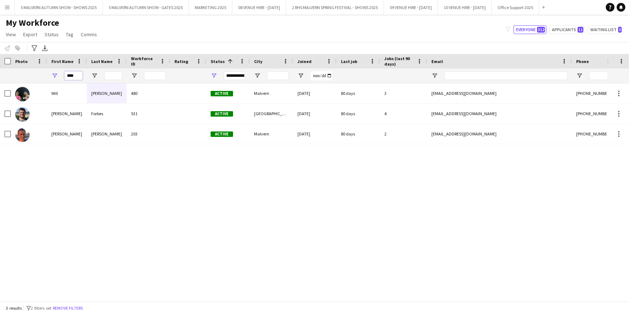
click at [78, 73] on input "****" at bounding box center [73, 75] width 18 height 9
click at [78, 74] on input "****" at bounding box center [73, 75] width 18 height 9
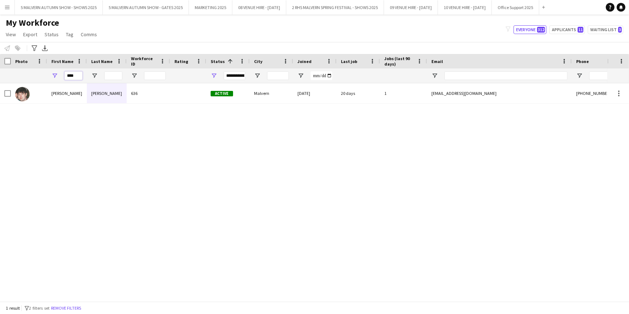
type input "****"
click at [186, 124] on div "[PERSON_NAME] 636 Active Malvern [DATE] 20 days 1 [EMAIL_ADDRESS][DOMAIN_NAME] …" at bounding box center [303, 189] width 607 height 213
